Goal: Task Accomplishment & Management: Manage account settings

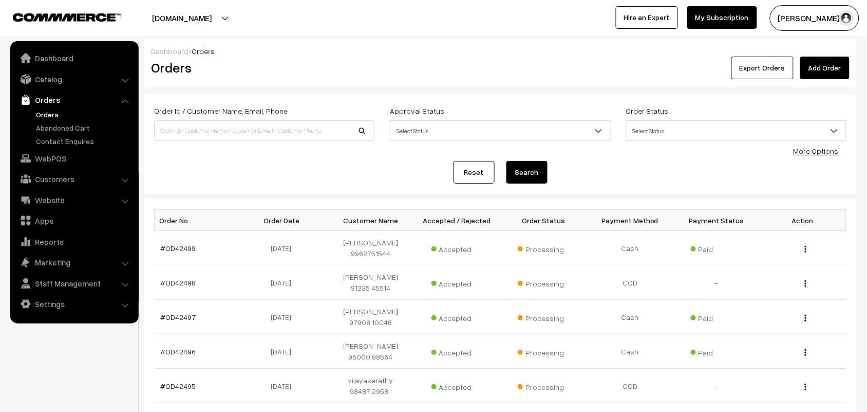
click at [48, 116] on link "Orders" at bounding box center [84, 114] width 102 height 11
click at [49, 114] on link "Orders" at bounding box center [84, 114] width 102 height 11
click at [50, 109] on link "Orders" at bounding box center [84, 114] width 102 height 11
click at [54, 113] on link "Orders" at bounding box center [84, 114] width 102 height 11
